Goal: Task Accomplishment & Management: Use online tool/utility

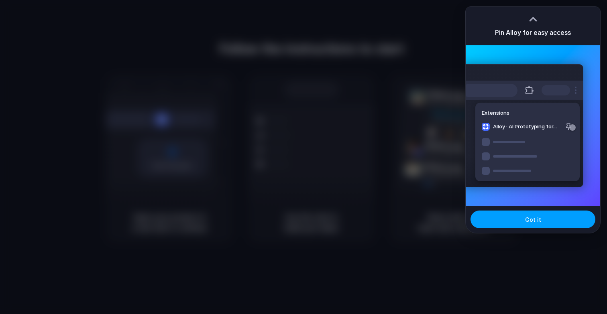
click at [527, 218] on span "Got it" at bounding box center [533, 220] width 16 height 8
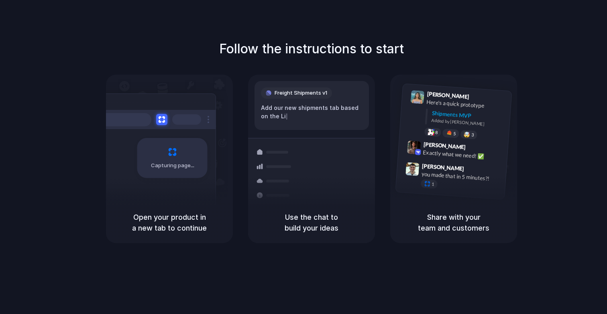
click at [361, 211] on div "Use the chat to build your ideas" at bounding box center [311, 222] width 127 height 41
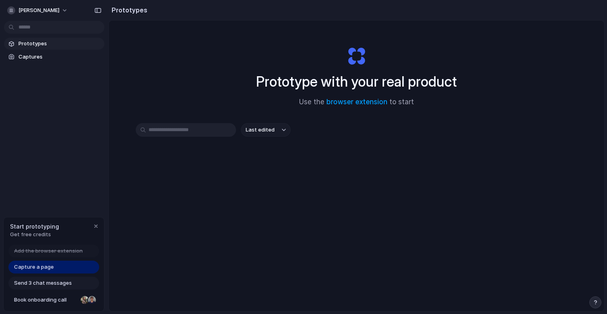
click at [201, 128] on input "text" at bounding box center [186, 130] width 100 height 14
click at [39, 46] on span "Prototypes" at bounding box center [59, 44] width 83 height 8
click at [198, 133] on input "text" at bounding box center [186, 130] width 100 height 14
click at [276, 127] on button "Last edited" at bounding box center [266, 130] width 50 height 14
click at [278, 129] on div "Last edited Last created Alphabetical" at bounding box center [303, 157] width 607 height 314
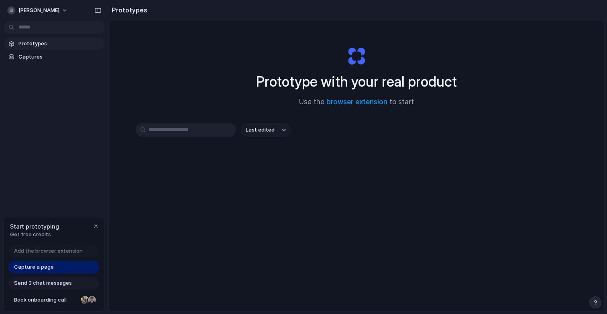
click at [187, 133] on input "text" at bounding box center [186, 130] width 100 height 14
click at [80, 269] on link "Capture a page" at bounding box center [53, 267] width 91 height 13
click at [176, 130] on input "text" at bounding box center [186, 130] width 100 height 14
click at [38, 47] on span "Prototypes" at bounding box center [59, 44] width 83 height 8
click at [31, 57] on span "Captures" at bounding box center [59, 57] width 83 height 8
